Goal: Information Seeking & Learning: Find specific fact

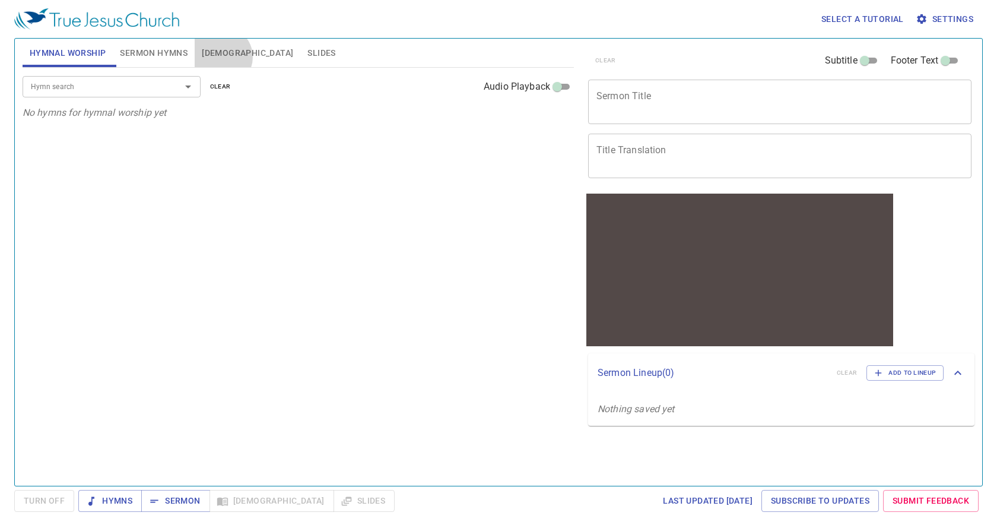
click at [221, 57] on span "[DEMOGRAPHIC_DATA]" at bounding box center [247, 53] width 91 height 15
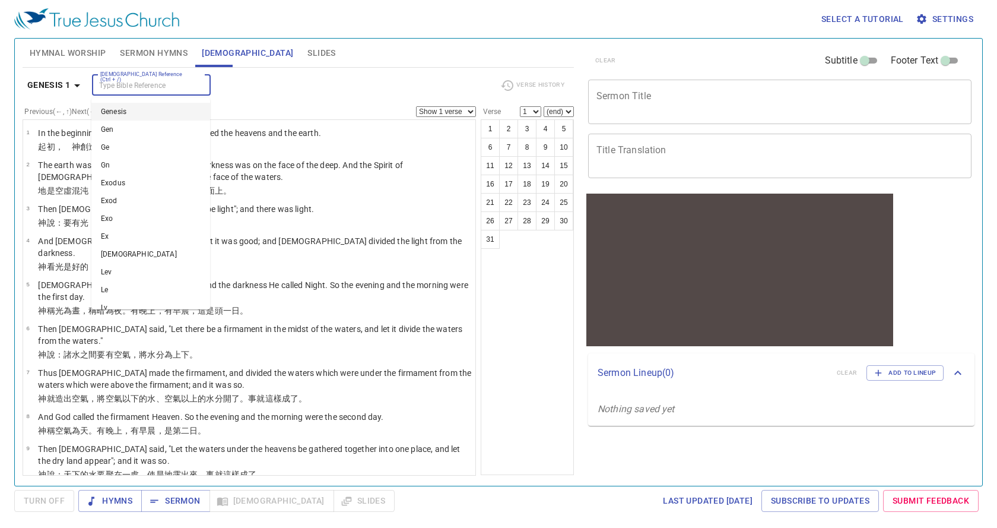
click at [110, 87] on input "[DEMOGRAPHIC_DATA] Reference (Ctrl + /)" at bounding box center [142, 85] width 92 height 14
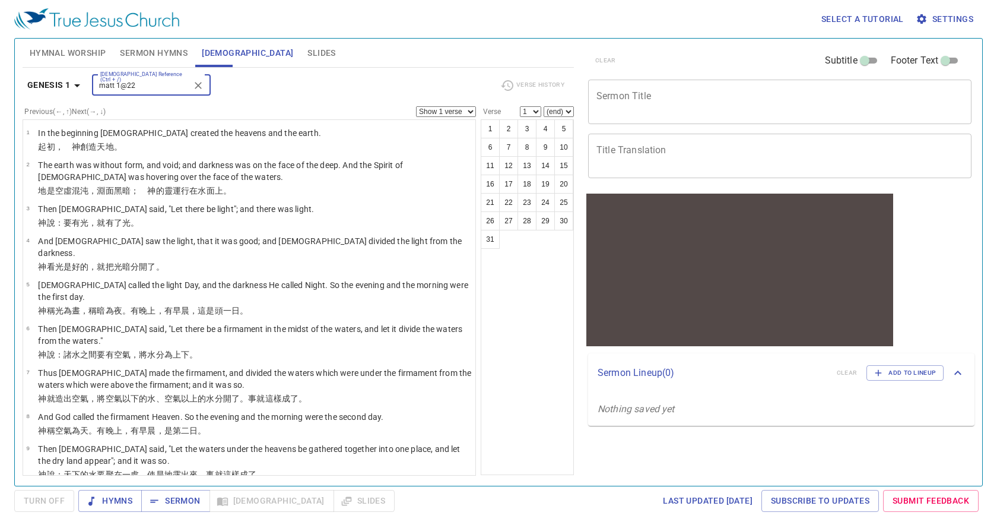
type input "matt 1@22"
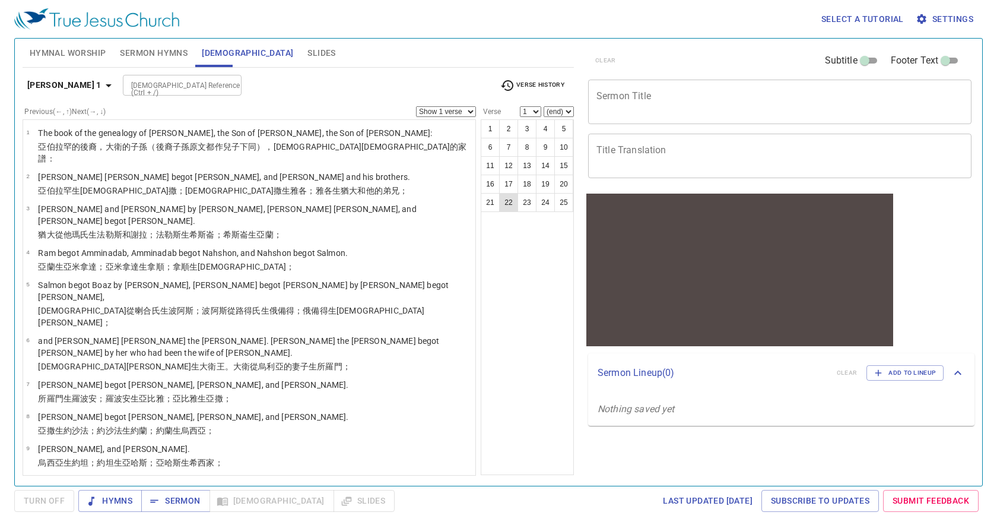
click at [513, 202] on button "22" at bounding box center [508, 202] width 19 height 19
select select "22"
